Goal: Check status: Check status

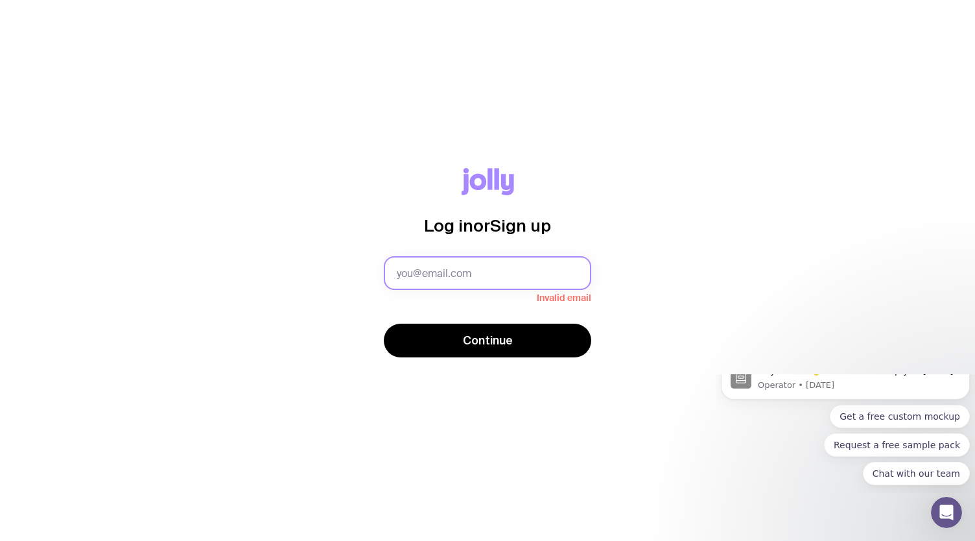
click at [436, 272] on input "text" at bounding box center [488, 273] width 208 height 34
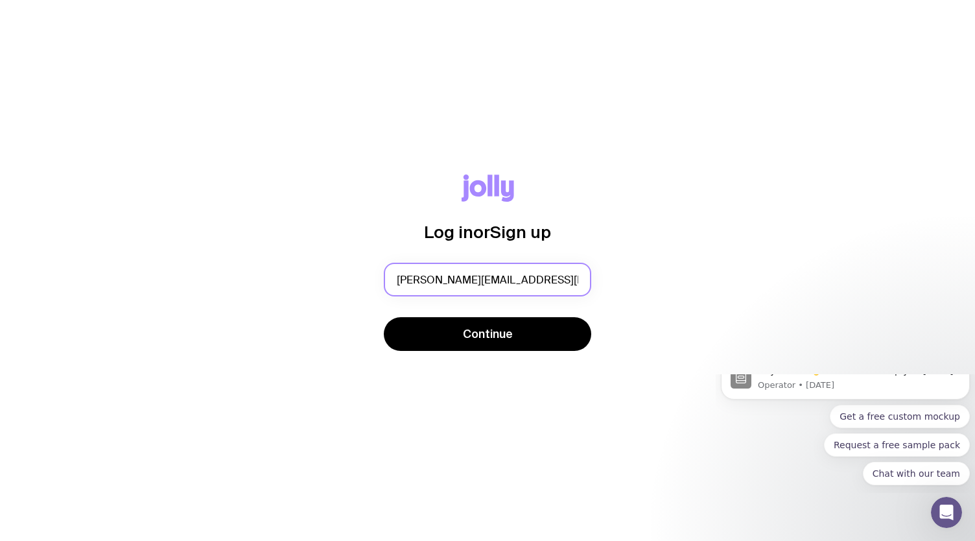
type input "[PERSON_NAME][EMAIL_ADDRESS][DOMAIN_NAME]"
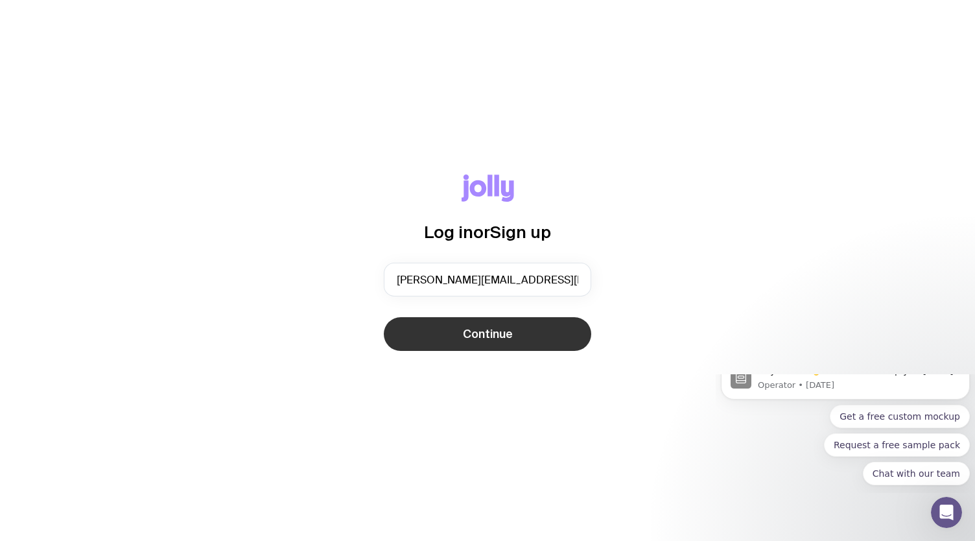
click at [433, 327] on button "Continue" at bounding box center [488, 334] width 208 height 34
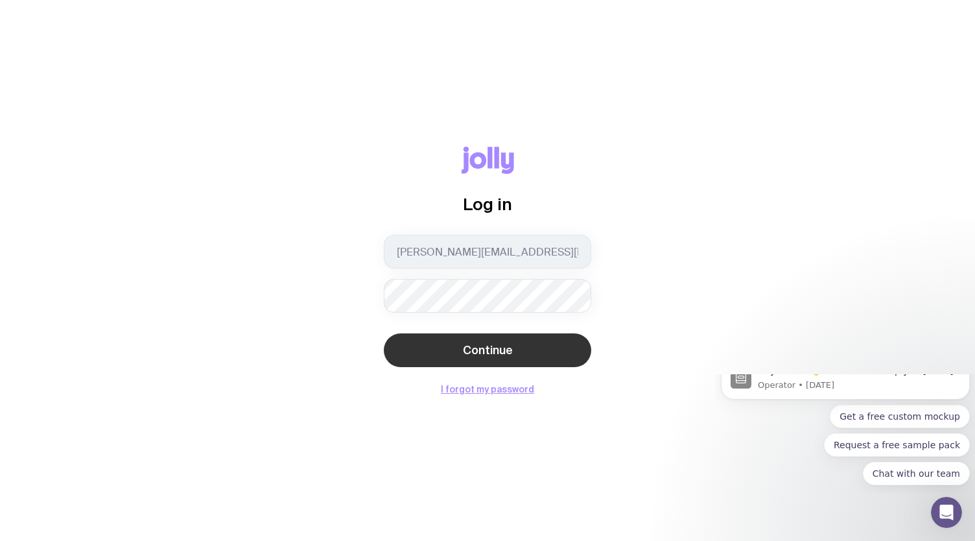
click at [471, 359] on button "Continue" at bounding box center [488, 350] width 208 height 34
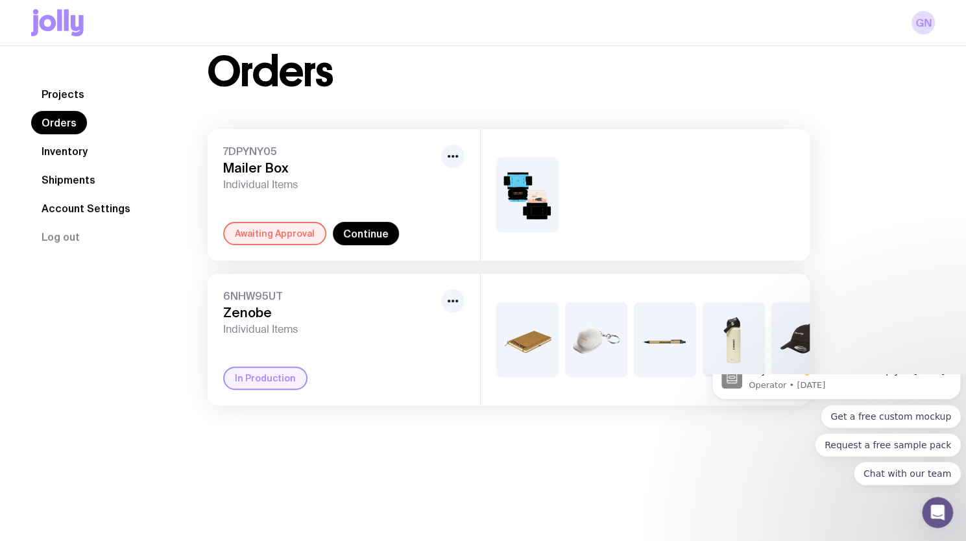
scroll to position [45, 0]
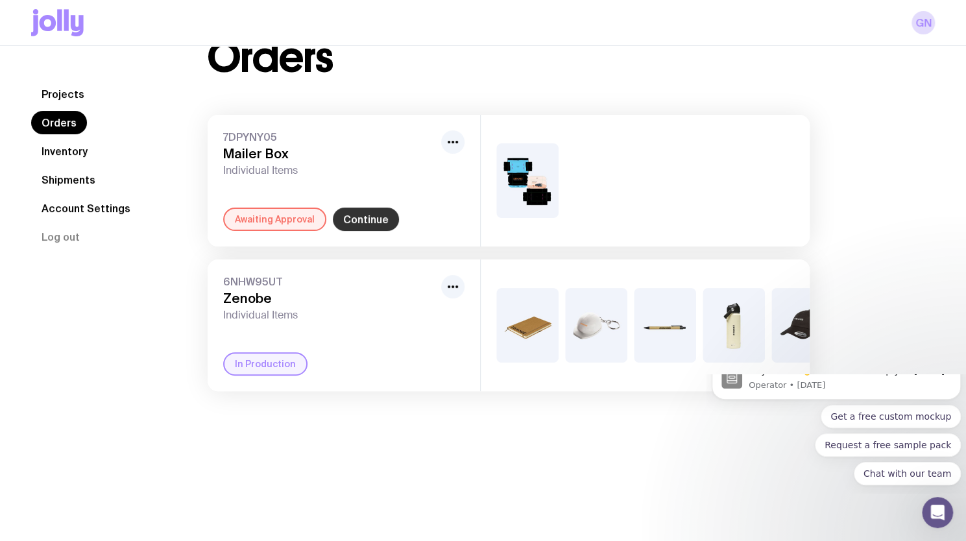
click at [357, 221] on link "Continue" at bounding box center [366, 219] width 66 height 23
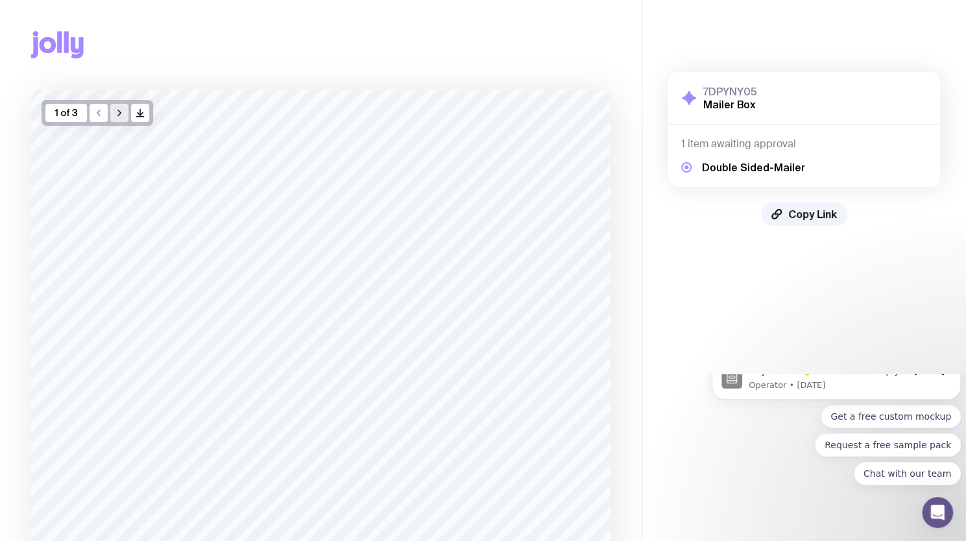
click at [121, 108] on icon "button" at bounding box center [119, 113] width 10 height 10
click at [119, 116] on icon "button" at bounding box center [119, 113] width 10 height 10
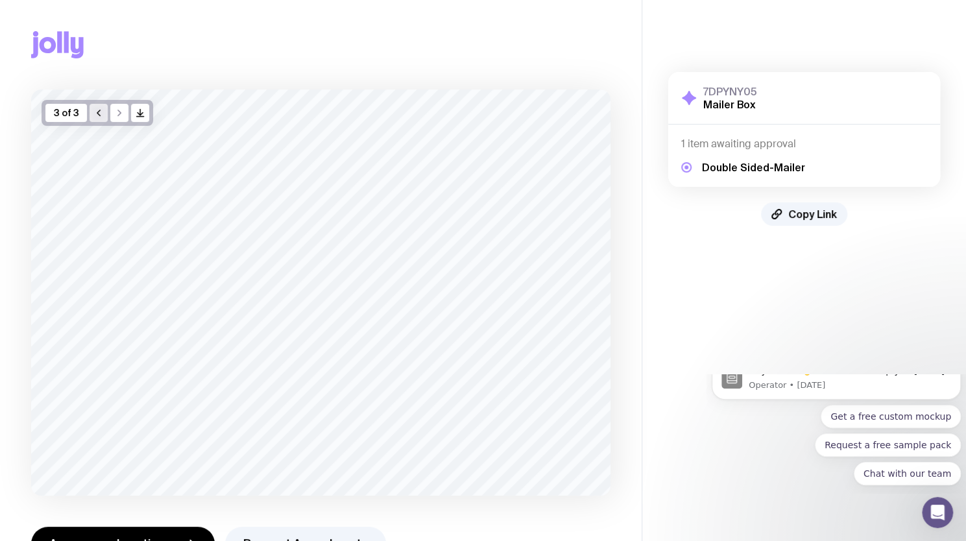
click at [102, 113] on icon "button" at bounding box center [98, 113] width 10 height 10
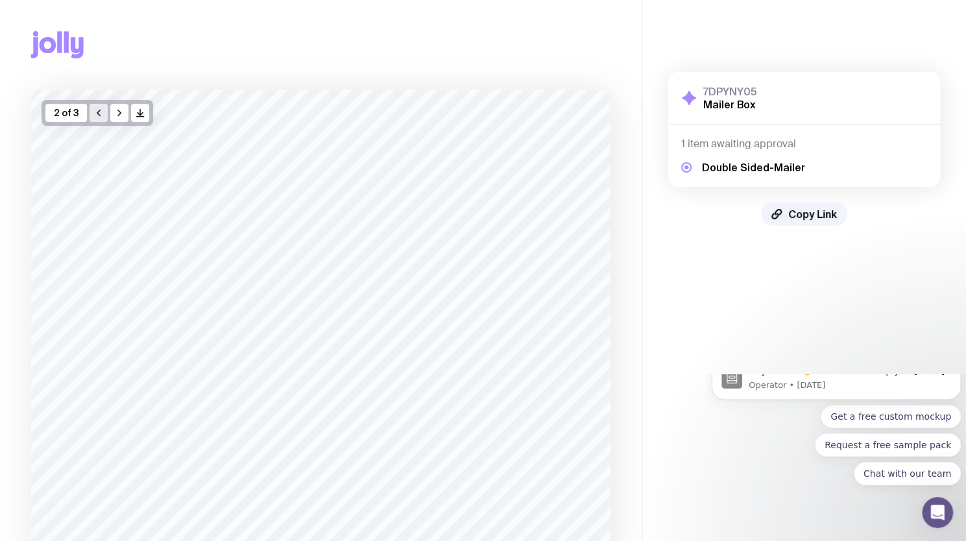
click at [97, 117] on icon "button" at bounding box center [98, 113] width 10 height 10
click at [118, 110] on icon "button" at bounding box center [119, 113] width 3 height 6
click at [96, 110] on icon "button" at bounding box center [98, 113] width 10 height 10
click at [113, 106] on button "button" at bounding box center [119, 113] width 18 height 18
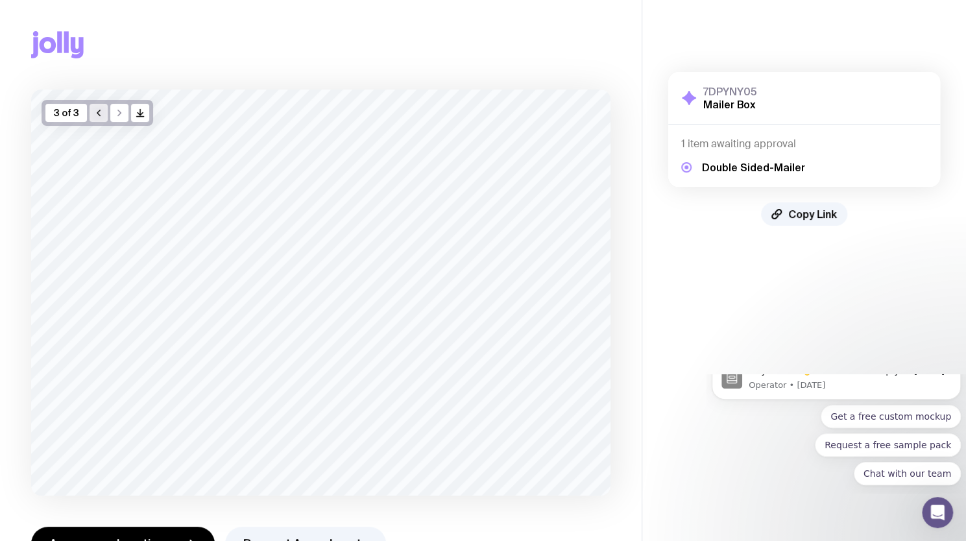
click at [99, 115] on icon "button" at bounding box center [98, 113] width 10 height 10
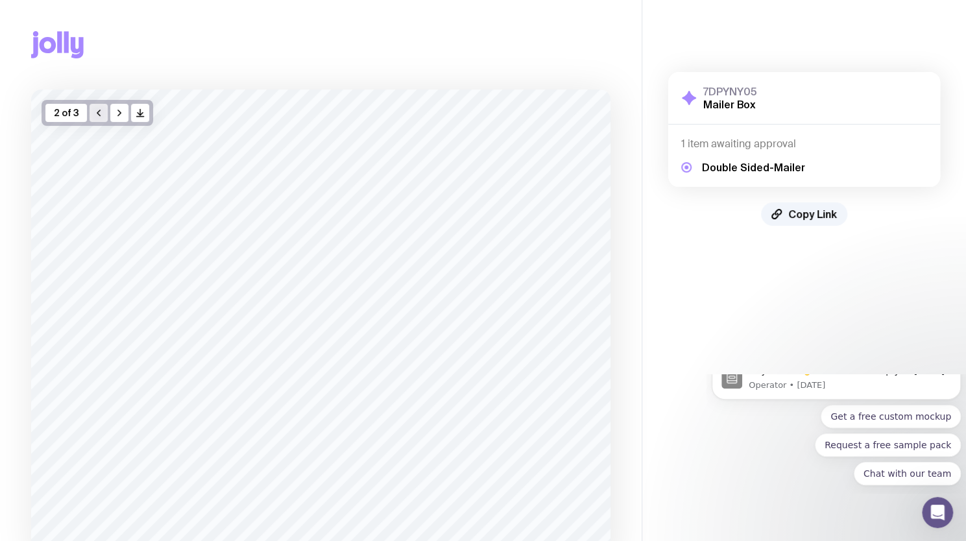
click at [99, 115] on icon "button" at bounding box center [98, 113] width 10 height 10
click at [118, 111] on icon "button" at bounding box center [119, 113] width 10 height 10
click at [97, 115] on icon "button" at bounding box center [98, 113] width 10 height 10
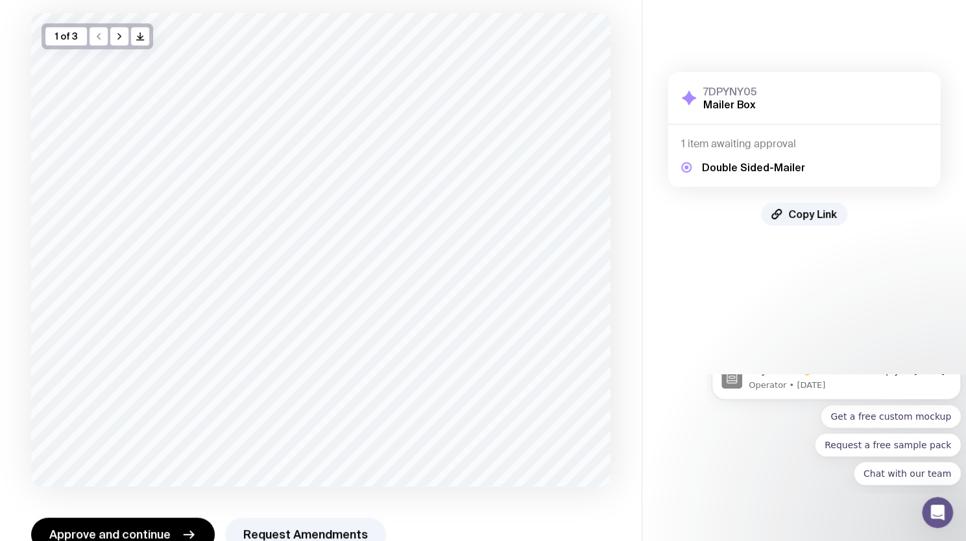
scroll to position [48, 0]
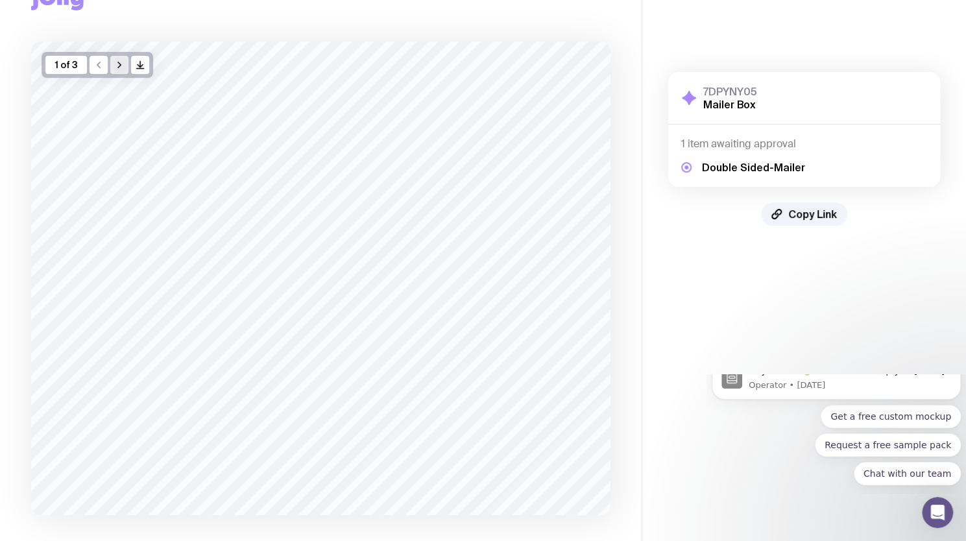
click at [115, 67] on icon "button" at bounding box center [119, 65] width 10 height 10
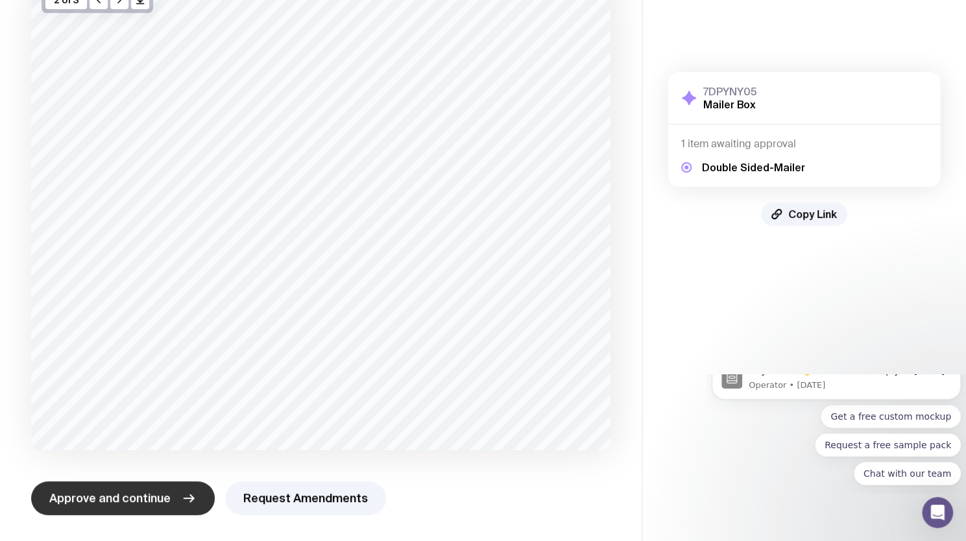
click at [125, 501] on span "Approve and continue" at bounding box center [109, 498] width 121 height 16
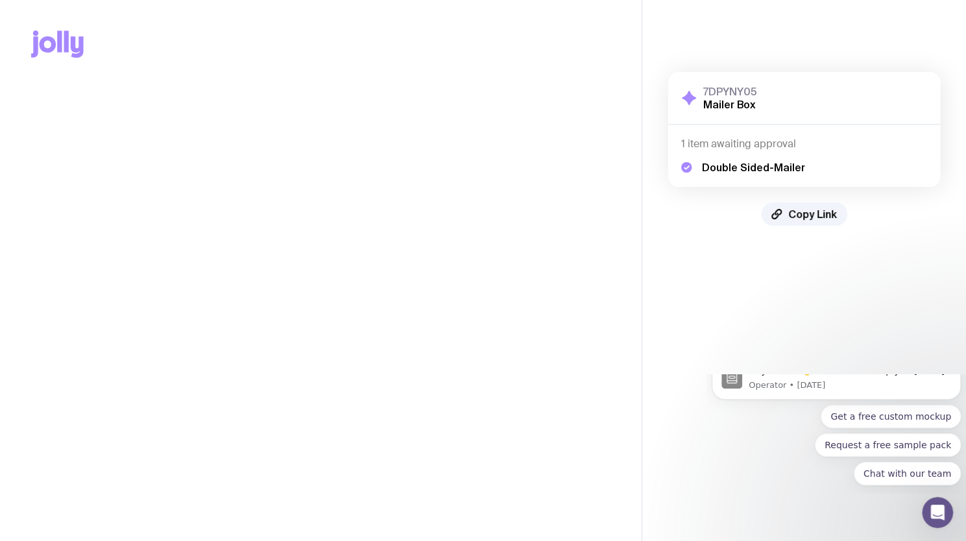
scroll to position [0, 0]
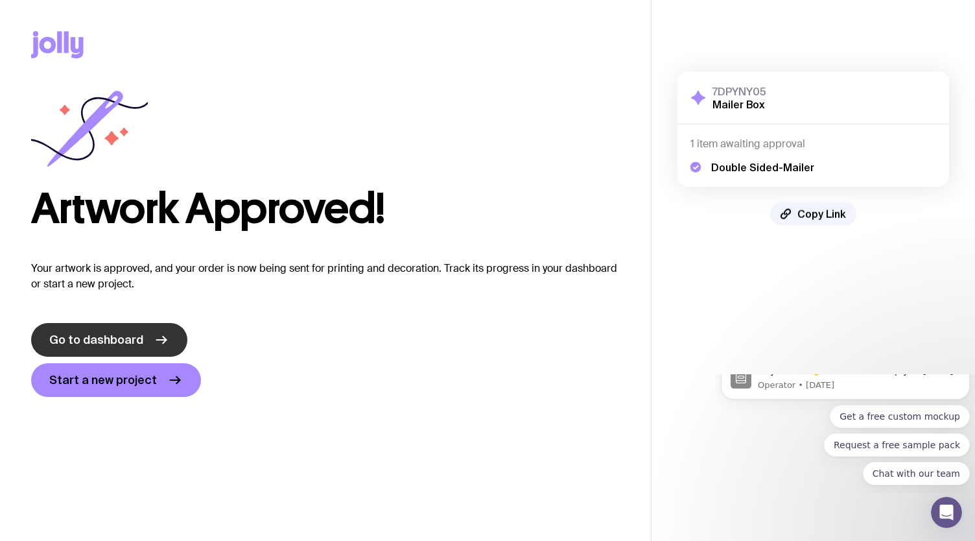
click at [145, 340] on link "Go to dashboard" at bounding box center [109, 340] width 156 height 34
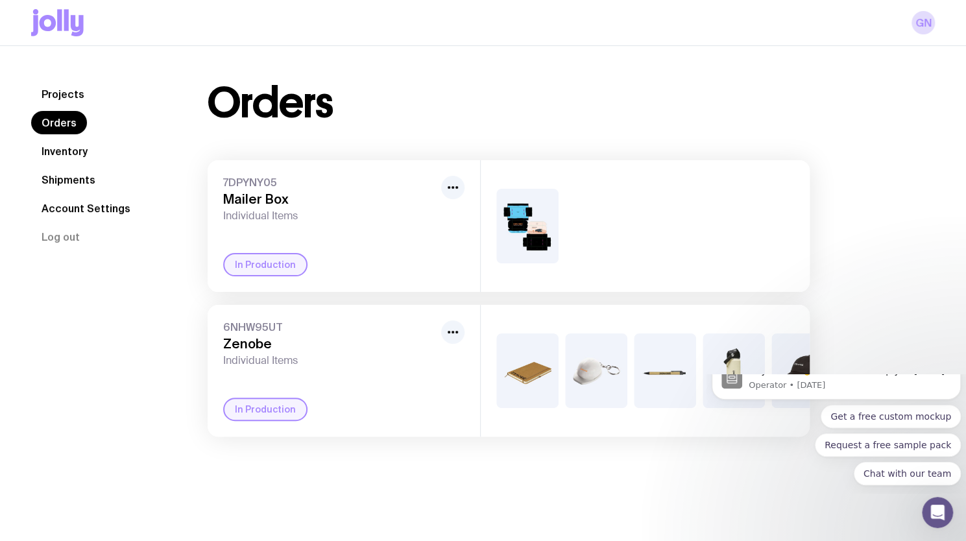
click at [516, 388] on img at bounding box center [527, 370] width 62 height 75
click at [541, 390] on img at bounding box center [527, 370] width 62 height 75
click at [688, 393] on img at bounding box center [665, 370] width 62 height 75
click at [246, 339] on h3 "Zenobe" at bounding box center [329, 344] width 213 height 16
click at [275, 421] on div "In Production" at bounding box center [265, 409] width 84 height 23
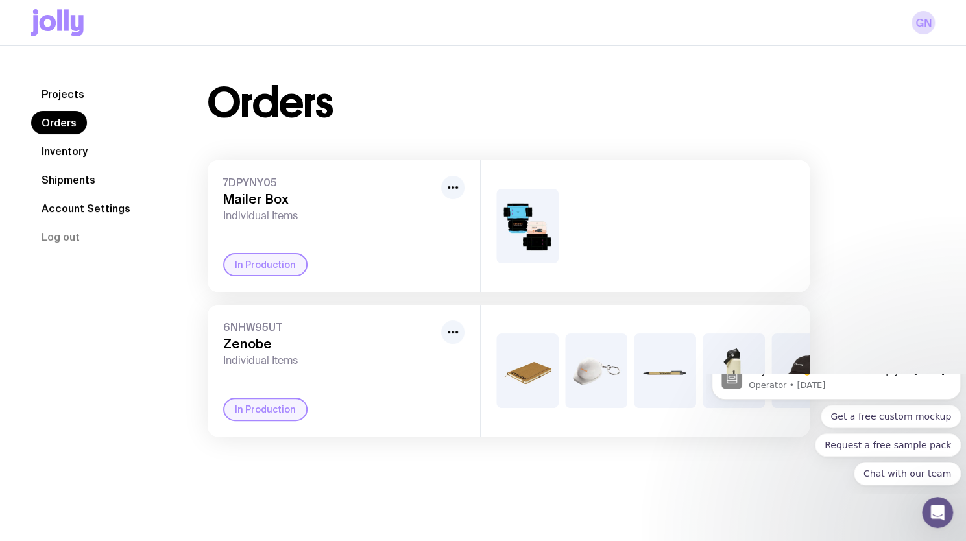
click at [520, 394] on img at bounding box center [527, 370] width 62 height 75
click at [594, 380] on img at bounding box center [596, 370] width 62 height 75
click at [662, 378] on img at bounding box center [665, 370] width 62 height 75
click at [813, 368] on div "Orders 7DPYNY05 Mailer Box Individual Items In Production 6NHW95UT Zenobe Indiv…" at bounding box center [508, 259] width 664 height 354
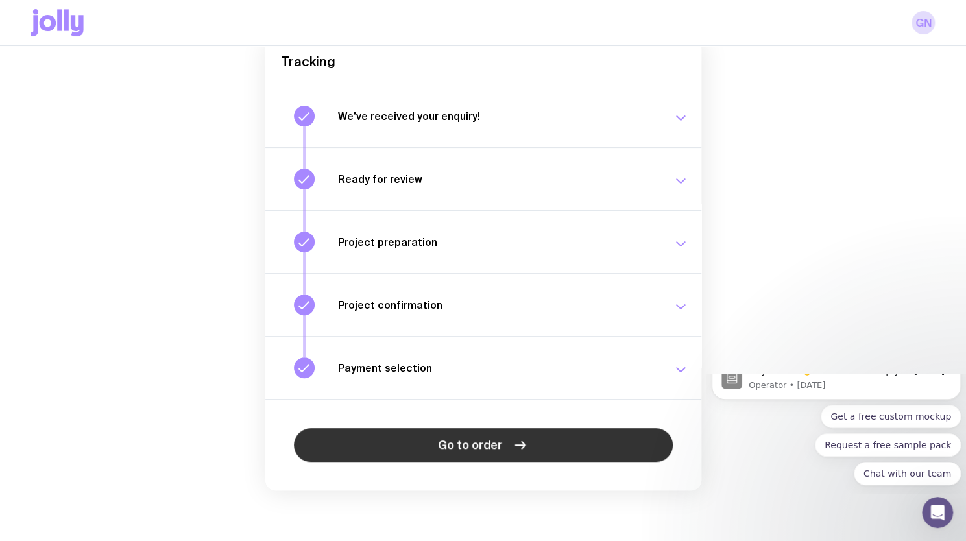
click at [536, 438] on link "Go to order" at bounding box center [483, 445] width 379 height 34
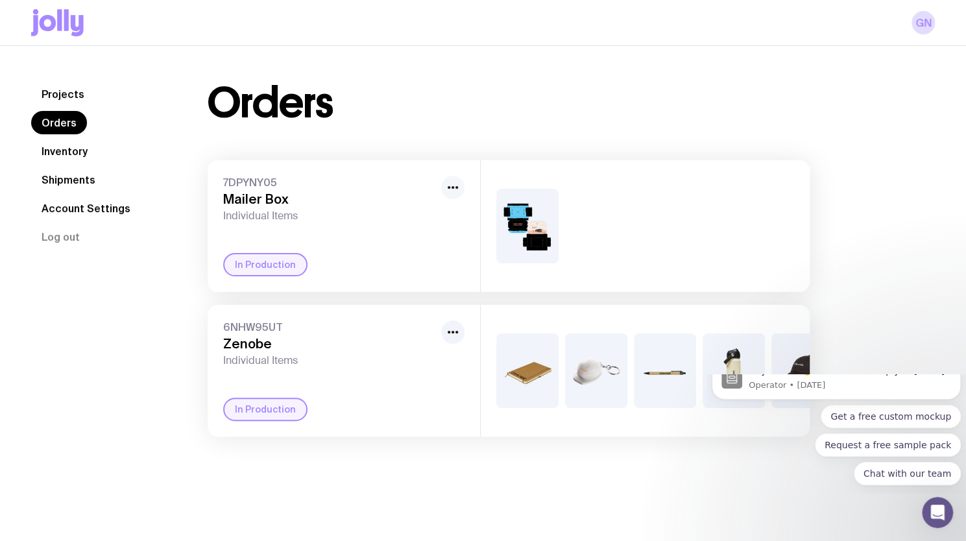
click at [458, 191] on icon "button" at bounding box center [453, 188] width 16 height 16
click at [713, 198] on div at bounding box center [645, 226] width 329 height 132
click at [711, 359] on div "+4" at bounding box center [733, 370] width 62 height 75
click at [721, 359] on div "+4" at bounding box center [733, 370] width 62 height 75
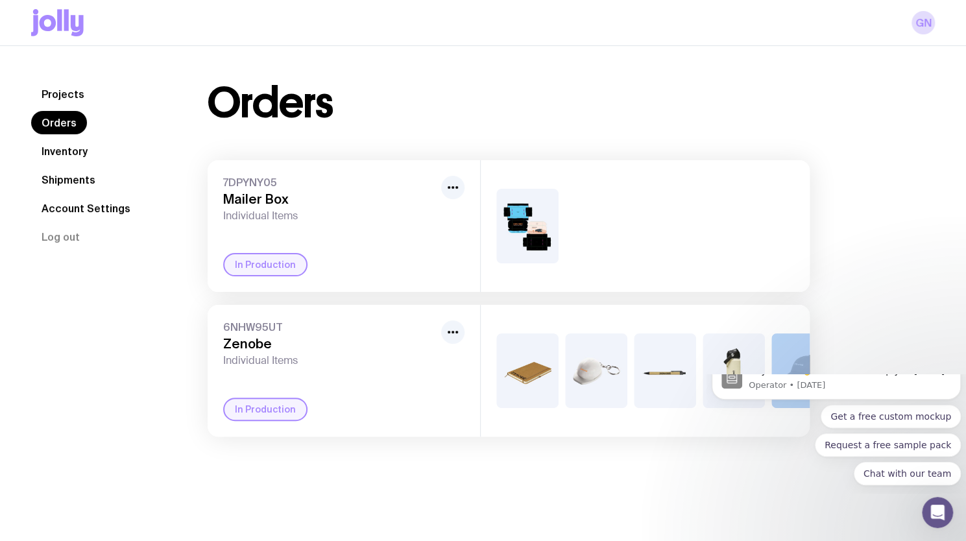
click at [534, 368] on img at bounding box center [527, 370] width 62 height 75
click at [608, 368] on img at bounding box center [596, 370] width 62 height 75
